Goal: Task Accomplishment & Management: Manage account settings

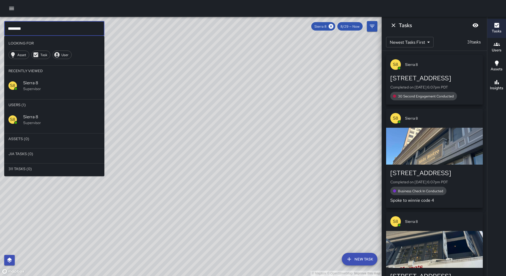
click at [27, 25] on input "********" at bounding box center [54, 28] width 100 height 15
click at [24, 27] on input "********" at bounding box center [54, 28] width 100 height 15
click at [332, 28] on icon at bounding box center [331, 26] width 5 height 5
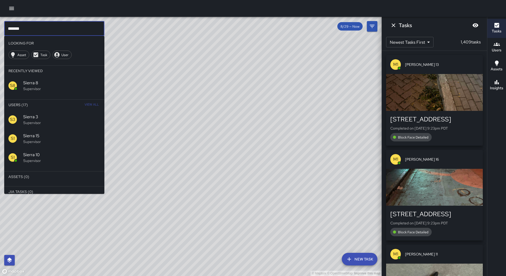
click at [27, 33] on input "******" at bounding box center [54, 28] width 100 height 15
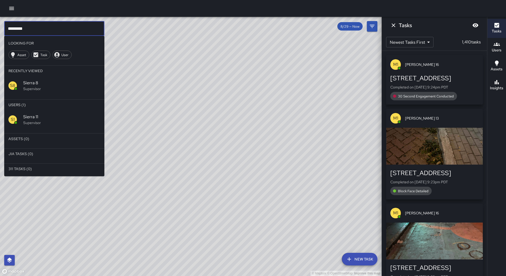
type input "*********"
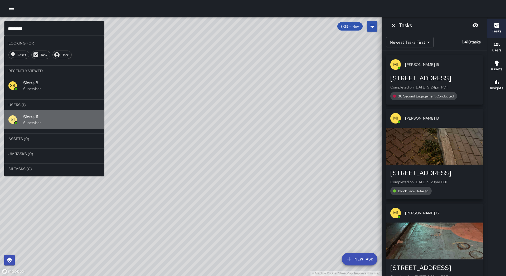
click at [33, 117] on span "Sierra 11" at bounding box center [61, 117] width 77 height 6
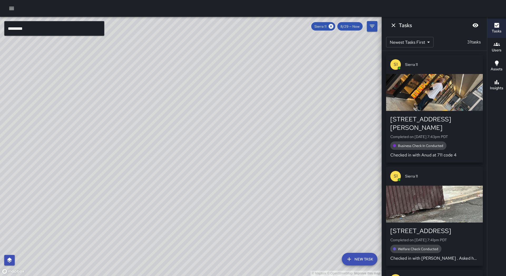
drag, startPoint x: 160, startPoint y: 146, endPoint x: 127, endPoint y: 161, distance: 35.5
click at [127, 161] on div "© Mapbox © OpenStreetMap Improve this map" at bounding box center [191, 147] width 382 height 260
drag, startPoint x: 88, startPoint y: 155, endPoint x: 40, endPoint y: 129, distance: 54.8
click at [40, 128] on div "© Mapbox © OpenStreetMap Improve this map" at bounding box center [191, 147] width 382 height 260
drag, startPoint x: 170, startPoint y: 160, endPoint x: 147, endPoint y: 161, distance: 22.7
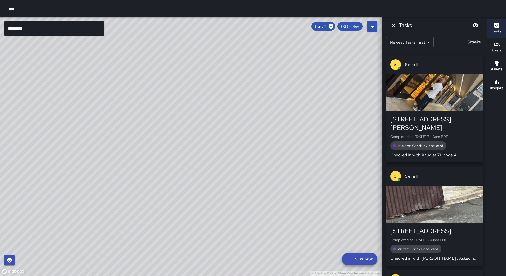
click at [147, 161] on div "© Mapbox © OpenStreetMap Improve this map" at bounding box center [191, 147] width 382 height 260
drag, startPoint x: 180, startPoint y: 122, endPoint x: 116, endPoint y: 141, distance: 67.3
click at [116, 141] on div "© Mapbox © OpenStreetMap Improve this map" at bounding box center [191, 147] width 382 height 260
drag, startPoint x: 67, startPoint y: 171, endPoint x: 90, endPoint y: 162, distance: 25.2
click at [90, 162] on div "© Mapbox © OpenStreetMap Improve this map" at bounding box center [191, 147] width 382 height 260
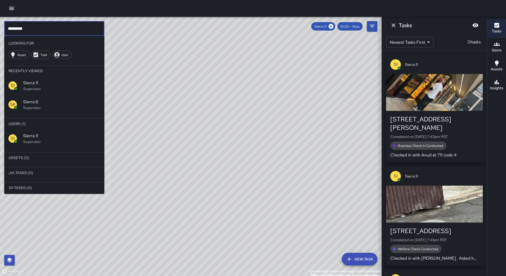
drag, startPoint x: 25, startPoint y: 27, endPoint x: 4, endPoint y: 27, distance: 20.6
click at [4, 27] on div "© Mapbox © OpenStreetMap Improve this map ********* ​ Looking For Asset Task Us…" at bounding box center [191, 147] width 382 height 260
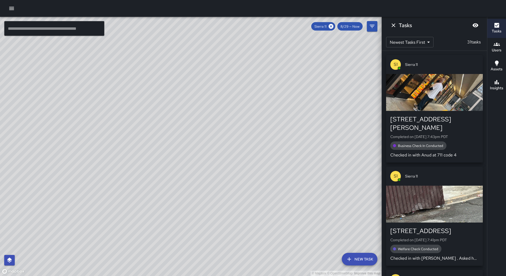
drag, startPoint x: 282, startPoint y: 81, endPoint x: 309, endPoint y: 93, distance: 29.6
click at [327, 82] on div "© Mapbox © OpenStreetMap Improve this map" at bounding box center [191, 147] width 382 height 260
drag, startPoint x: 116, startPoint y: 243, endPoint x: 112, endPoint y: 229, distance: 14.6
click at [116, 226] on div "© Mapbox © OpenStreetMap Improve this map" at bounding box center [191, 147] width 382 height 260
click at [333, 25] on icon at bounding box center [331, 26] width 5 height 5
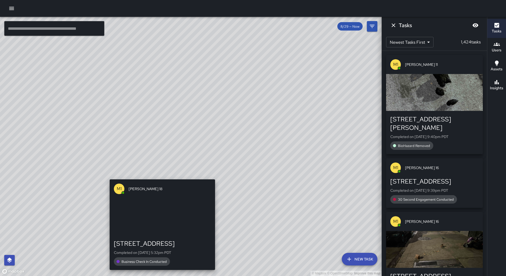
drag, startPoint x: 68, startPoint y: 237, endPoint x: 167, endPoint y: 171, distance: 118.4
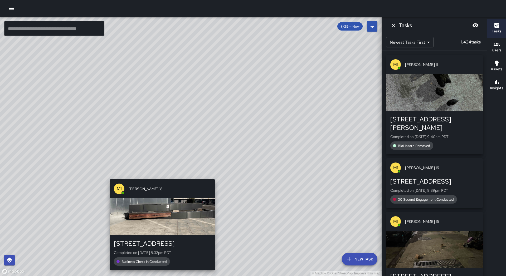
click at [167, 171] on div "© Mapbox © OpenStreetMap Improve this map M1 [PERSON_NAME] [GEOGRAPHIC_DATA][ST…" at bounding box center [191, 147] width 382 height 260
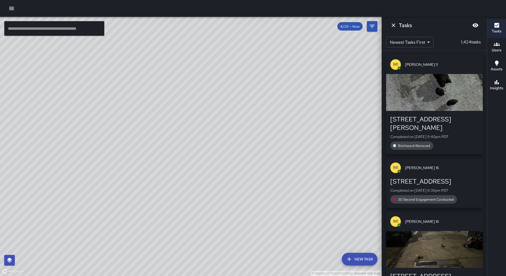
drag, startPoint x: 113, startPoint y: 261, endPoint x: 162, endPoint y: 196, distance: 81.2
click at [162, 196] on div "© Mapbox © OpenStreetMap Improve this map" at bounding box center [191, 147] width 382 height 260
drag, startPoint x: 133, startPoint y: 244, endPoint x: 167, endPoint y: 197, distance: 58.1
click at [167, 197] on div "© Mapbox © OpenStreetMap Improve this map" at bounding box center [191, 147] width 382 height 260
drag, startPoint x: 140, startPoint y: 254, endPoint x: 141, endPoint y: 208, distance: 45.4
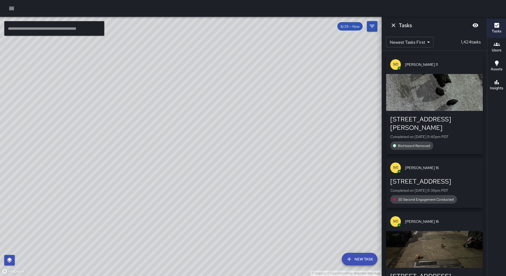
click at [141, 208] on div "© Mapbox © OpenStreetMap Improve this map" at bounding box center [191, 147] width 382 height 260
drag, startPoint x: 107, startPoint y: 263, endPoint x: 161, endPoint y: 195, distance: 86.0
click at [161, 195] on div "© Mapbox © OpenStreetMap Improve this map" at bounding box center [191, 147] width 382 height 260
drag, startPoint x: 140, startPoint y: 221, endPoint x: 184, endPoint y: 164, distance: 71.7
click at [184, 164] on div "© Mapbox © OpenStreetMap Improve this map" at bounding box center [191, 147] width 382 height 260
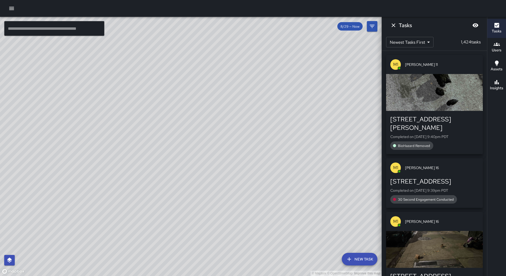
drag, startPoint x: 152, startPoint y: 245, endPoint x: 181, endPoint y: 148, distance: 101.1
click at [181, 148] on div "© Mapbox © OpenStreetMap Improve this map" at bounding box center [191, 147] width 382 height 260
drag, startPoint x: 156, startPoint y: 159, endPoint x: 152, endPoint y: 227, distance: 67.6
click at [152, 227] on div "© Mapbox © OpenStreetMap Improve this map" at bounding box center [191, 147] width 382 height 260
click at [159, 189] on div "© Mapbox © OpenStreetMap Improve this map" at bounding box center [191, 147] width 382 height 260
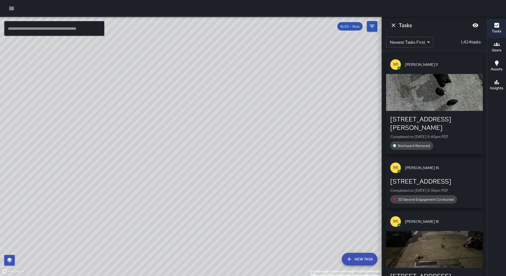
drag, startPoint x: 105, startPoint y: 198, endPoint x: 141, endPoint y: 165, distance: 48.2
click at [106, 196] on div "© Mapbox © OpenStreetMap Improve this map" at bounding box center [191, 147] width 382 height 260
drag, startPoint x: 203, startPoint y: 93, endPoint x: 125, endPoint y: 226, distance: 154.2
click at [125, 226] on div "© Mapbox © OpenStreetMap Improve this map" at bounding box center [191, 147] width 382 height 260
drag, startPoint x: 181, startPoint y: 111, endPoint x: 147, endPoint y: 155, distance: 55.3
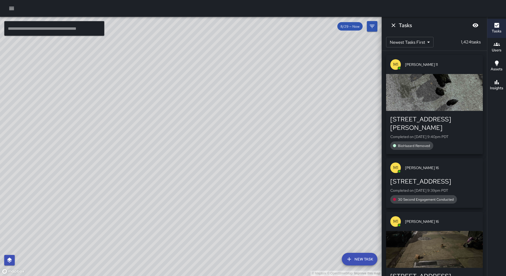
click at [150, 157] on div "© Mapbox © OpenStreetMap Improve this map" at bounding box center [191, 147] width 382 height 260
drag, startPoint x: 157, startPoint y: 140, endPoint x: 127, endPoint y: 174, distance: 45.2
click at [128, 175] on div "© Mapbox © OpenStreetMap Improve this map" at bounding box center [191, 147] width 382 height 260
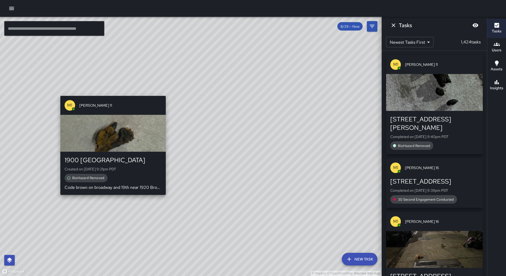
click at [111, 199] on div "© Mapbox © OpenStreetMap Improve this map M1 [PERSON_NAME] 11 1900 Broadway Cre…" at bounding box center [191, 147] width 382 height 260
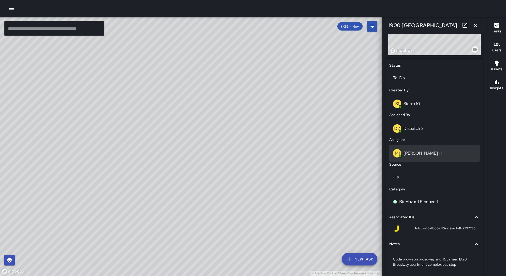
scroll to position [217, 0]
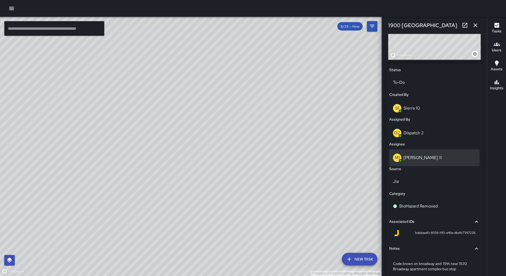
click at [418, 162] on div "M1 [PERSON_NAME] 11" at bounding box center [434, 158] width 83 height 8
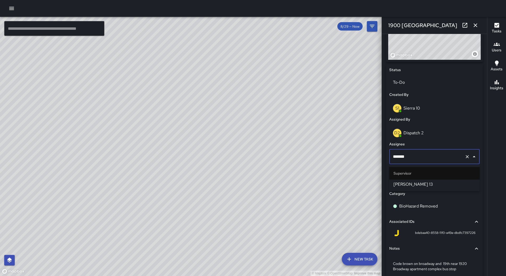
type input "*******"
click at [421, 188] on span "[PERSON_NAME] 13" at bounding box center [435, 184] width 82 height 6
click at [476, 23] on icon "button" at bounding box center [476, 25] width 6 height 6
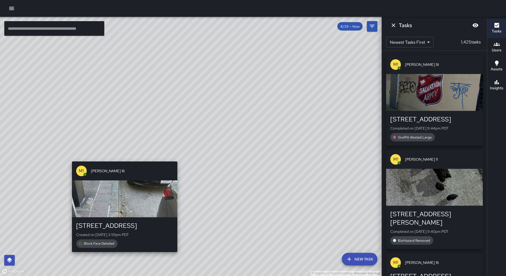
click at [122, 159] on div "© Mapbox © OpenStreetMap Improve this map M1 [PERSON_NAME] 16 1739 Broadway Cre…" at bounding box center [191, 147] width 382 height 260
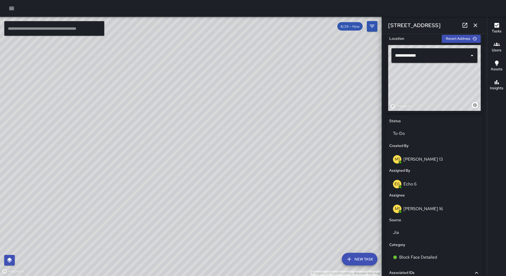
scroll to position [167, 0]
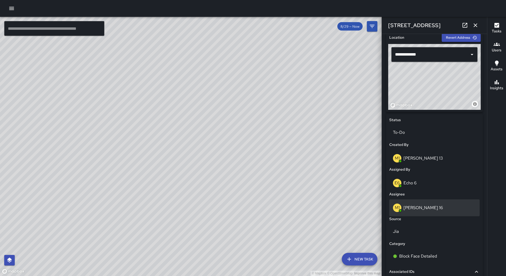
click at [427, 208] on div "M1 [PERSON_NAME] 16" at bounding box center [434, 208] width 83 height 8
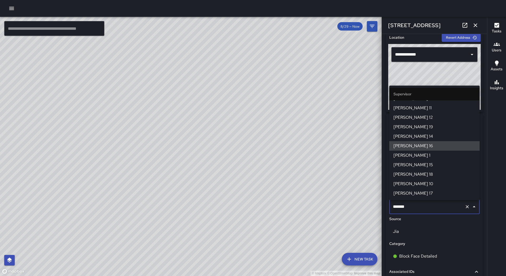
scroll to position [0, 0]
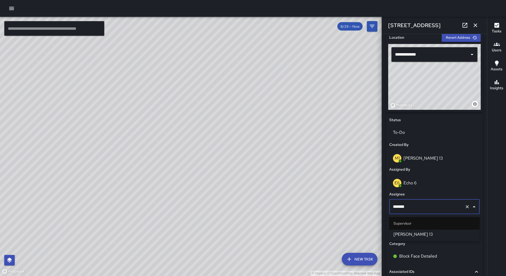
type input "*******"
click at [424, 232] on span "[PERSON_NAME] 13" at bounding box center [435, 235] width 82 height 6
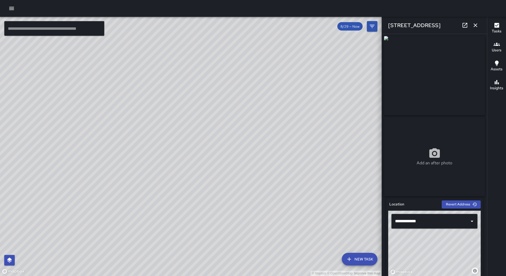
scroll to position [0, 0]
click at [476, 27] on icon "button" at bounding box center [476, 25] width 6 height 6
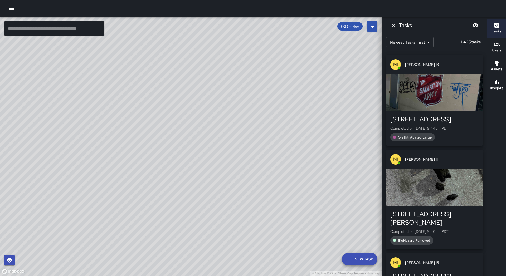
click at [189, 112] on div "© Mapbox © OpenStreetMap Improve this map M1 [PERSON_NAME] 13 [GEOGRAPHIC_DATA]…" at bounding box center [191, 147] width 382 height 260
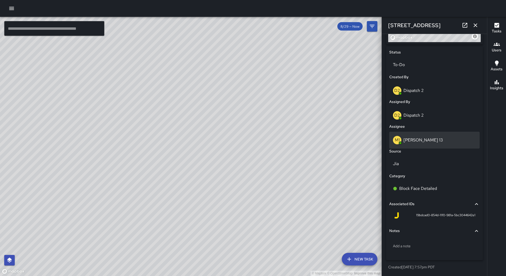
scroll to position [234, 0]
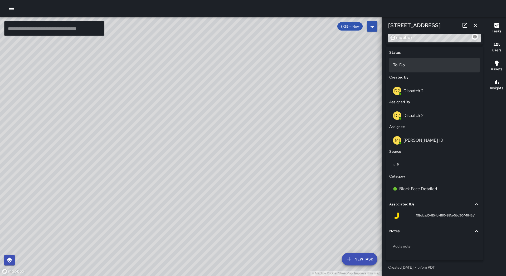
click at [412, 68] on p "To-Do" at bounding box center [434, 65] width 83 height 6
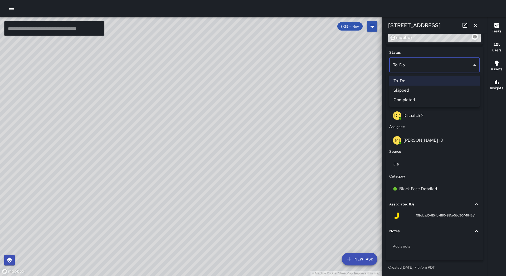
click at [415, 99] on li "Completed" at bounding box center [435, 99] width 90 height 9
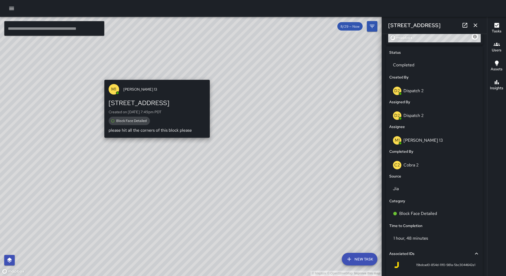
click at [155, 76] on div "© Mapbox © OpenStreetMap Improve this map M1 [PERSON_NAME] [STREET_ADDRESS] Cre…" at bounding box center [191, 147] width 382 height 260
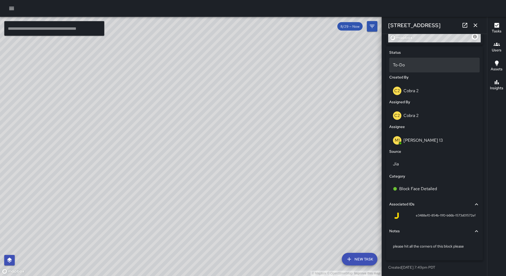
click at [402, 67] on p "To-Do" at bounding box center [434, 65] width 83 height 6
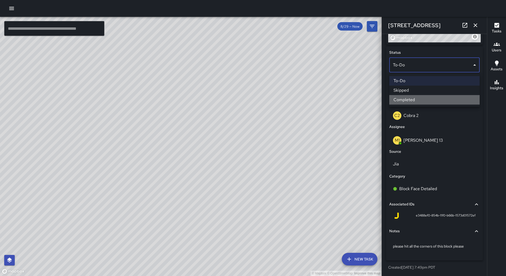
click at [421, 101] on li "Completed" at bounding box center [435, 99] width 90 height 9
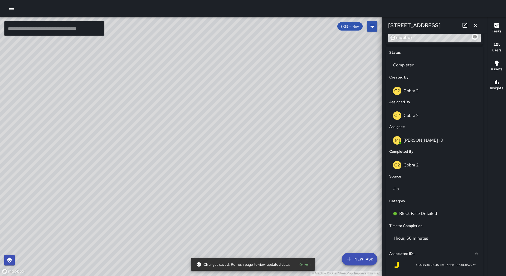
click at [154, 164] on div "© Mapbox © OpenStreetMap Improve this map M1 [PERSON_NAME] 13 [STREET_ADDRESS] …" at bounding box center [191, 147] width 382 height 260
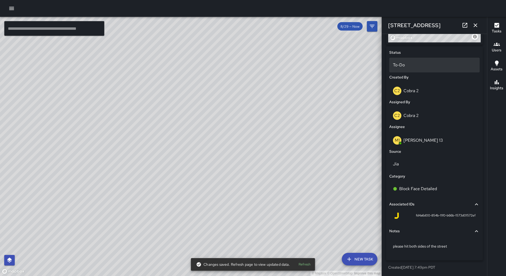
scroll to position [0, 0]
click at [410, 68] on p "To-Do" at bounding box center [434, 65] width 83 height 6
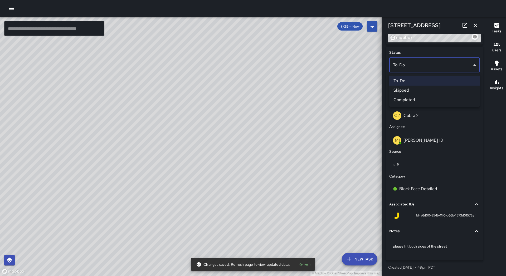
scroll to position [0, 0]
click at [421, 99] on li "Completed" at bounding box center [435, 99] width 90 height 9
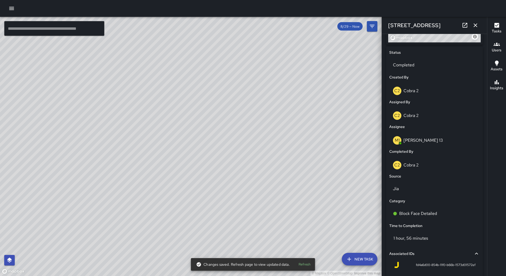
drag, startPoint x: 314, startPoint y: 148, endPoint x: 253, endPoint y: 112, distance: 70.2
click at [253, 112] on div "© Mapbox © OpenStreetMap Improve this map" at bounding box center [191, 147] width 382 height 260
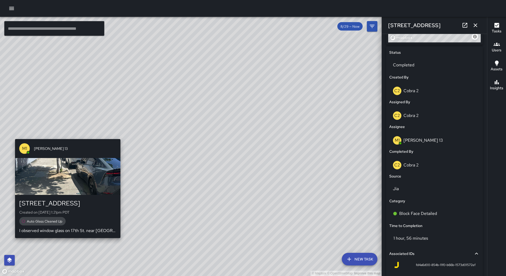
click at [66, 241] on div "© Mapbox © OpenStreetMap Improve this map M1 [PERSON_NAME] 13 [STREET_ADDRESS] …" at bounding box center [191, 147] width 382 height 260
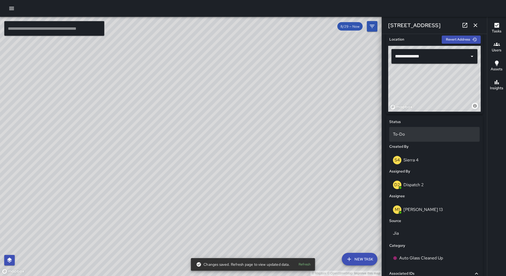
scroll to position [0, 0]
click at [413, 133] on p "To-Do" at bounding box center [434, 134] width 83 height 6
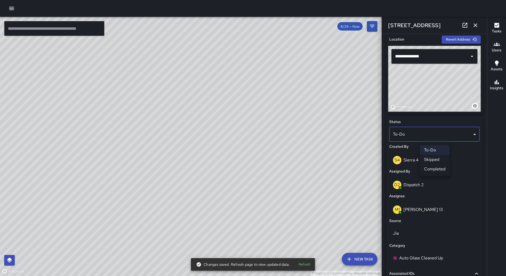
scroll to position [0, 0]
click at [424, 171] on li "Completed" at bounding box center [435, 169] width 90 height 9
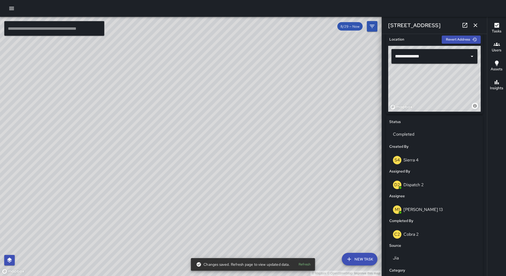
scroll to position [166, 0]
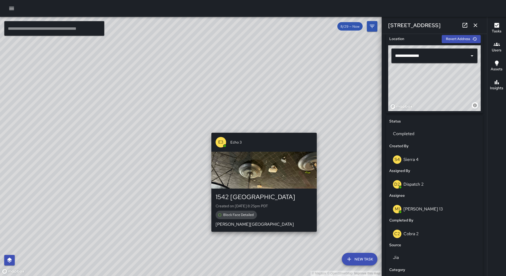
click at [263, 236] on div "© Mapbox © OpenStreetMap Improve this map E3 Echo 3 1542 Broadway Created on [D…" at bounding box center [191, 147] width 382 height 260
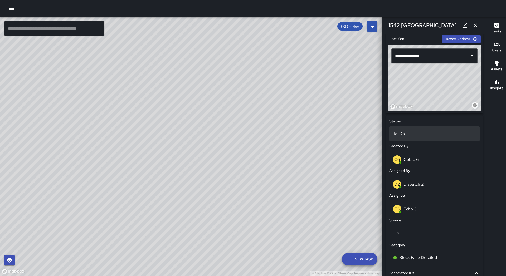
click at [415, 132] on p "To-Do" at bounding box center [434, 134] width 83 height 6
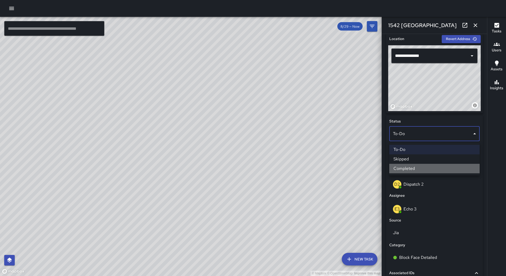
click at [423, 169] on li "Completed" at bounding box center [435, 168] width 90 height 9
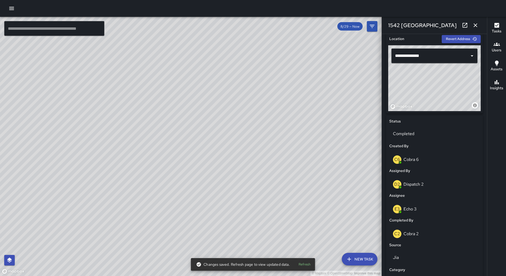
click at [478, 25] on icon "button" at bounding box center [476, 25] width 6 height 6
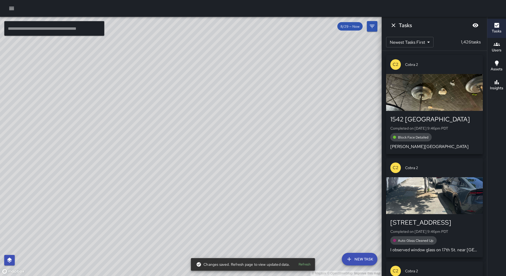
drag, startPoint x: 284, startPoint y: 93, endPoint x: 265, endPoint y: 117, distance: 30.8
click at [265, 117] on div "© Mapbox © OpenStreetMap Improve this map" at bounding box center [191, 147] width 382 height 260
drag, startPoint x: 273, startPoint y: 75, endPoint x: 254, endPoint y: 111, distance: 39.8
click at [255, 110] on div "© Mapbox © OpenStreetMap Improve this map" at bounding box center [191, 147] width 382 height 260
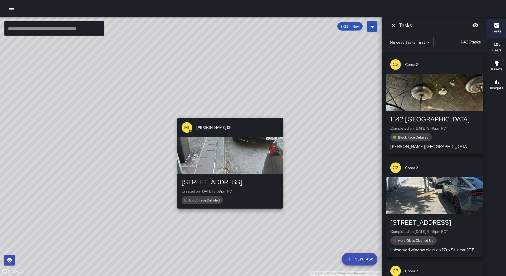
click at [228, 116] on div "© Mapbox © OpenStreetMap Improve this map M1 [PERSON_NAME] 13 1739 Broadway Cre…" at bounding box center [191, 147] width 382 height 260
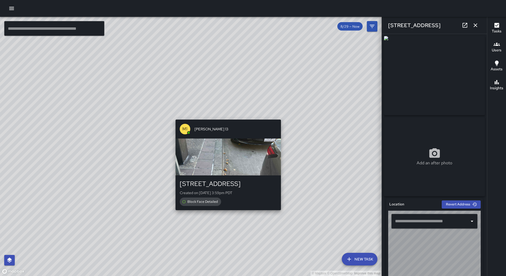
type input "**********"
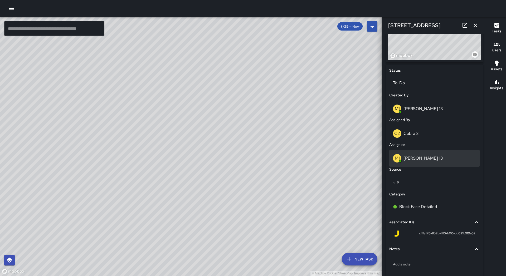
scroll to position [217, 0]
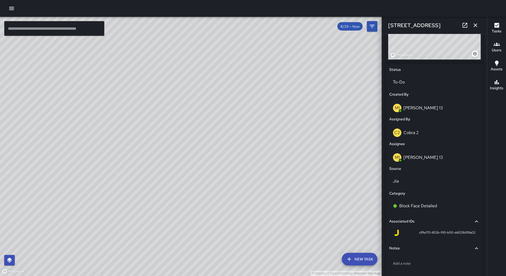
drag, startPoint x: 245, startPoint y: 140, endPoint x: 199, endPoint y: 115, distance: 52.9
click at [199, 115] on div "© Mapbox © OpenStreetMap Improve this map" at bounding box center [191, 147] width 382 height 260
drag, startPoint x: 148, startPoint y: 217, endPoint x: 181, endPoint y: 139, distance: 85.2
click at [181, 139] on div "© Mapbox © OpenStreetMap Improve this map" at bounding box center [191, 147] width 382 height 260
drag, startPoint x: 147, startPoint y: 207, endPoint x: 159, endPoint y: 136, distance: 71.4
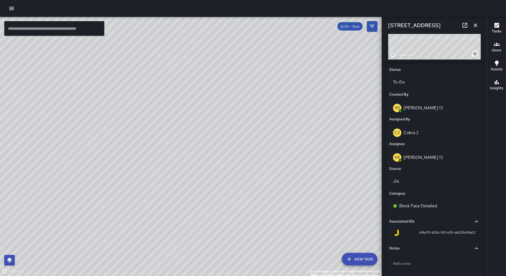
click at [159, 136] on div "© Mapbox © OpenStreetMap Improve this map" at bounding box center [191, 147] width 382 height 260
click at [46, 31] on input "text" at bounding box center [54, 28] width 100 height 15
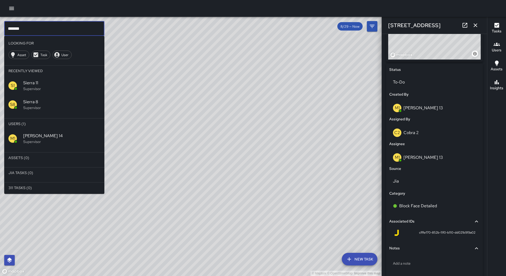
type input "*******"
click at [45, 142] on p "Supervisor" at bounding box center [61, 141] width 77 height 5
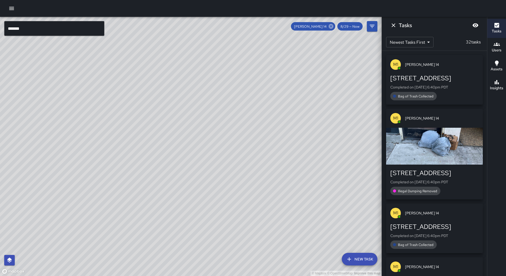
click at [331, 27] on icon at bounding box center [331, 26] width 5 height 5
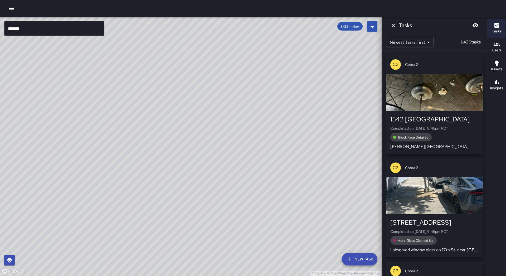
drag, startPoint x: 100, startPoint y: 183, endPoint x: 143, endPoint y: 106, distance: 87.6
click at [143, 106] on div "© Mapbox © OpenStreetMap Improve this map" at bounding box center [191, 147] width 382 height 260
